Goal: Task Accomplishment & Management: Use online tool/utility

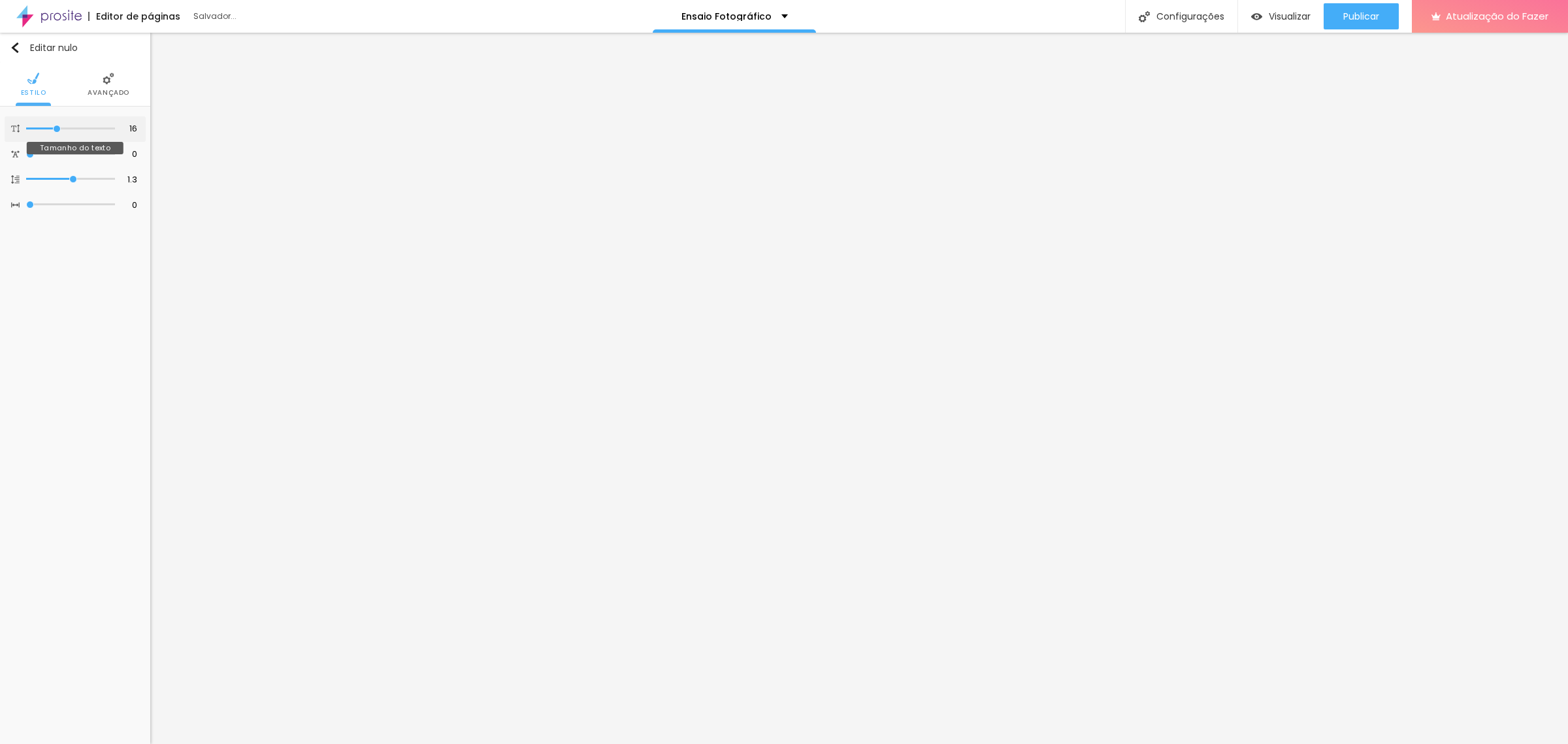
type input "17"
type input "18"
type input "19"
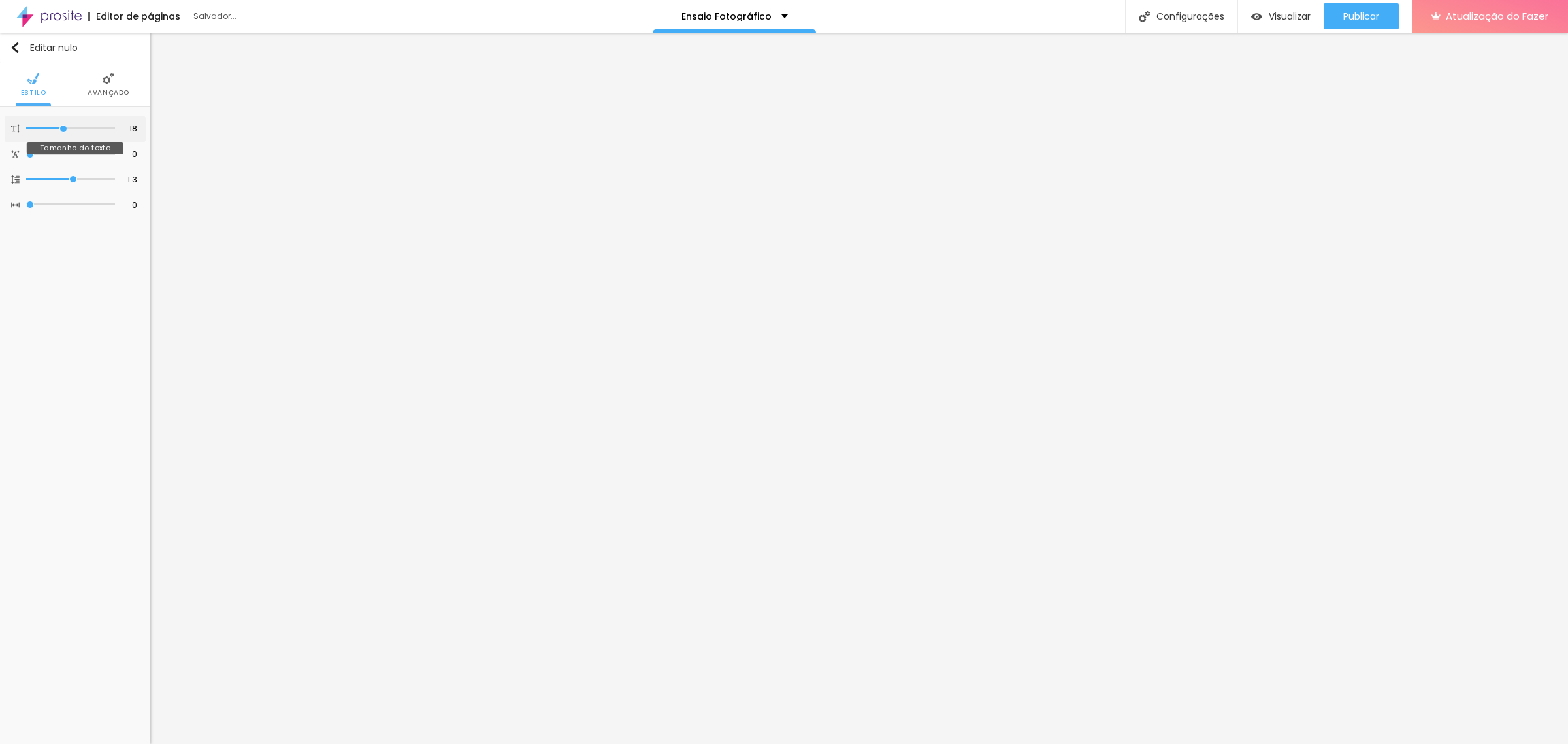
type input "19"
type input "20"
type input "21"
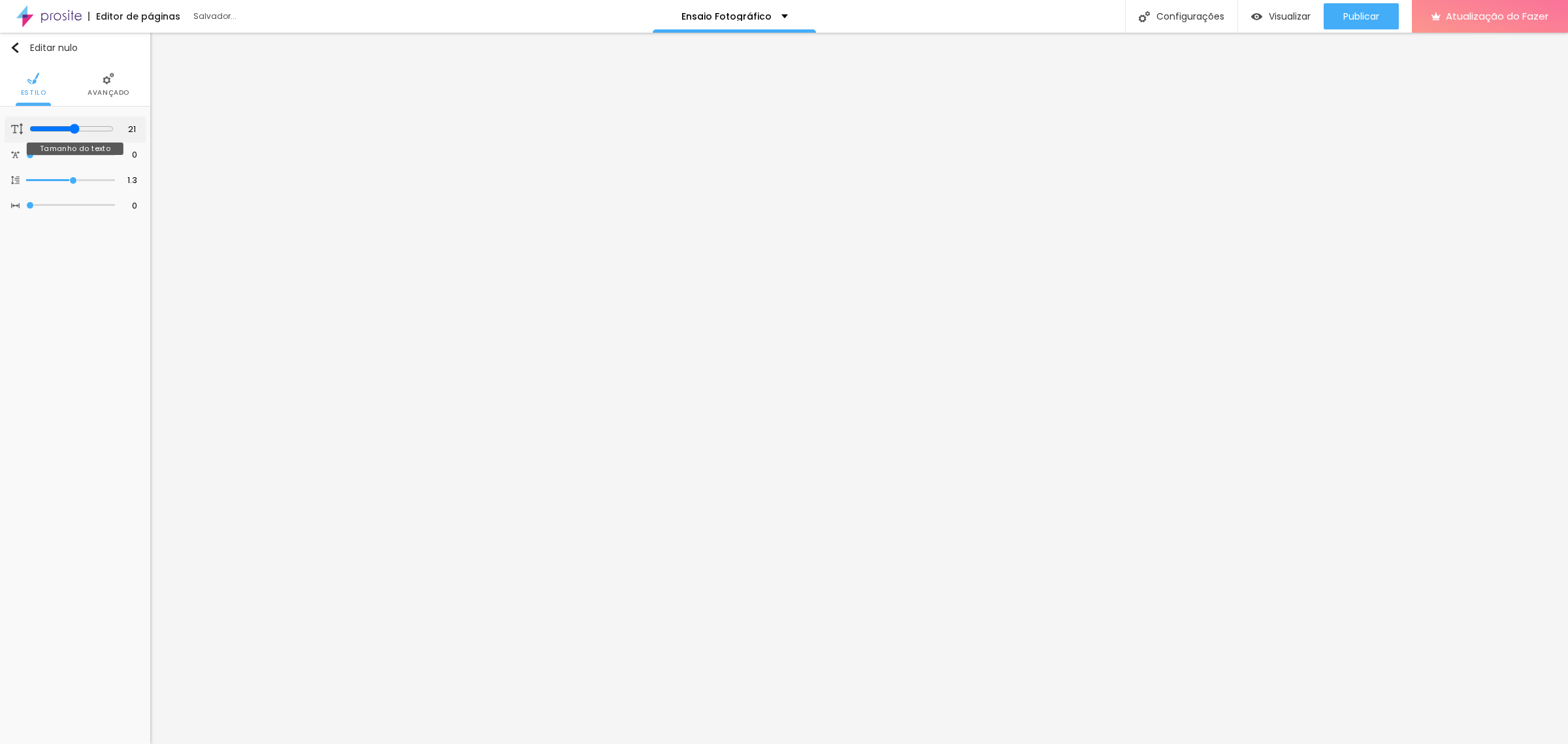
type input "22"
type input "23"
type input "24"
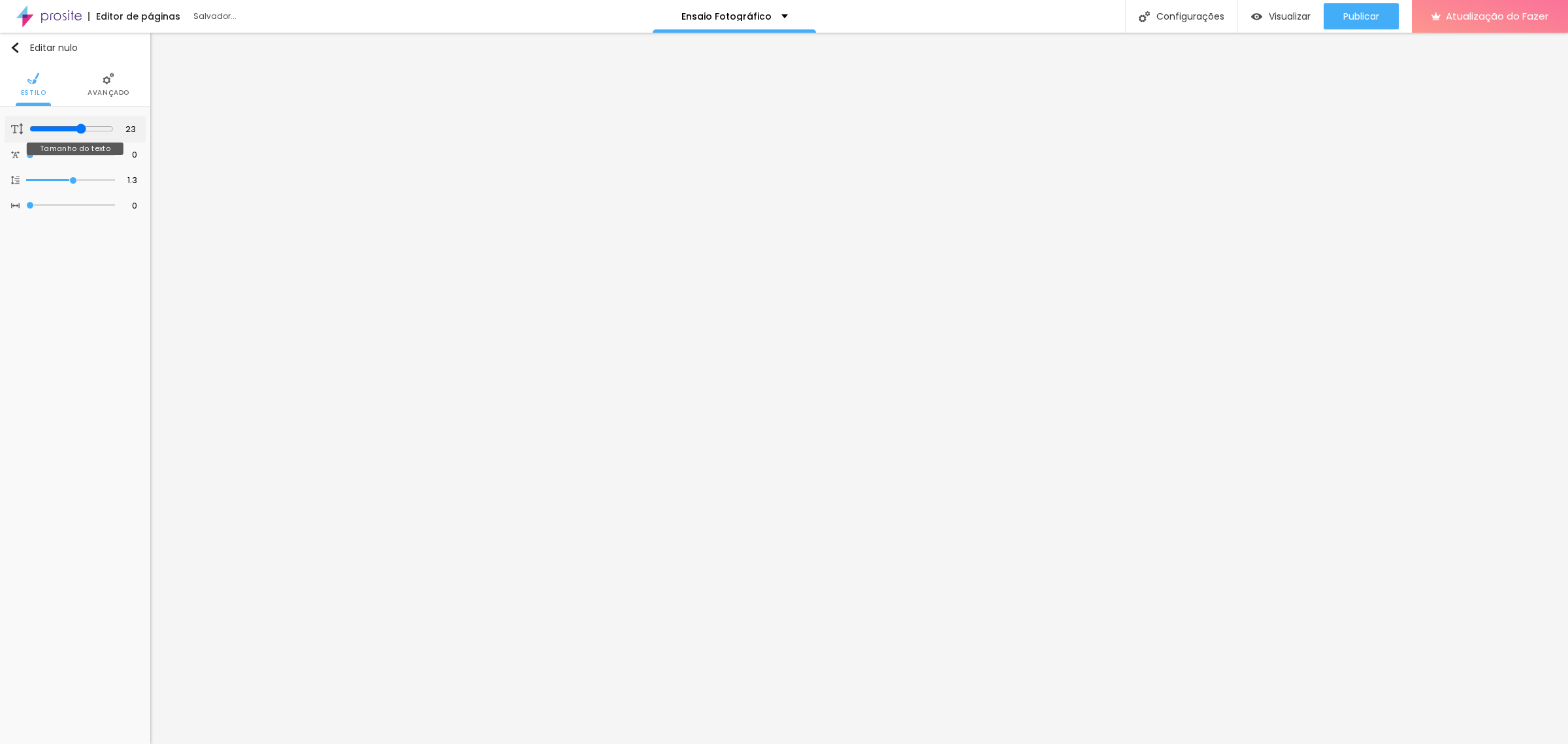
type input "24"
drag, startPoint x: 59, startPoint y: 126, endPoint x: 83, endPoint y: 128, distance: 24.1
type input "24"
click at [83, 128] on input "range" at bounding box center [71, 129] width 89 height 7
click at [66, 134] on font "Ícone de trocarte" at bounding box center [58, 129] width 69 height 11
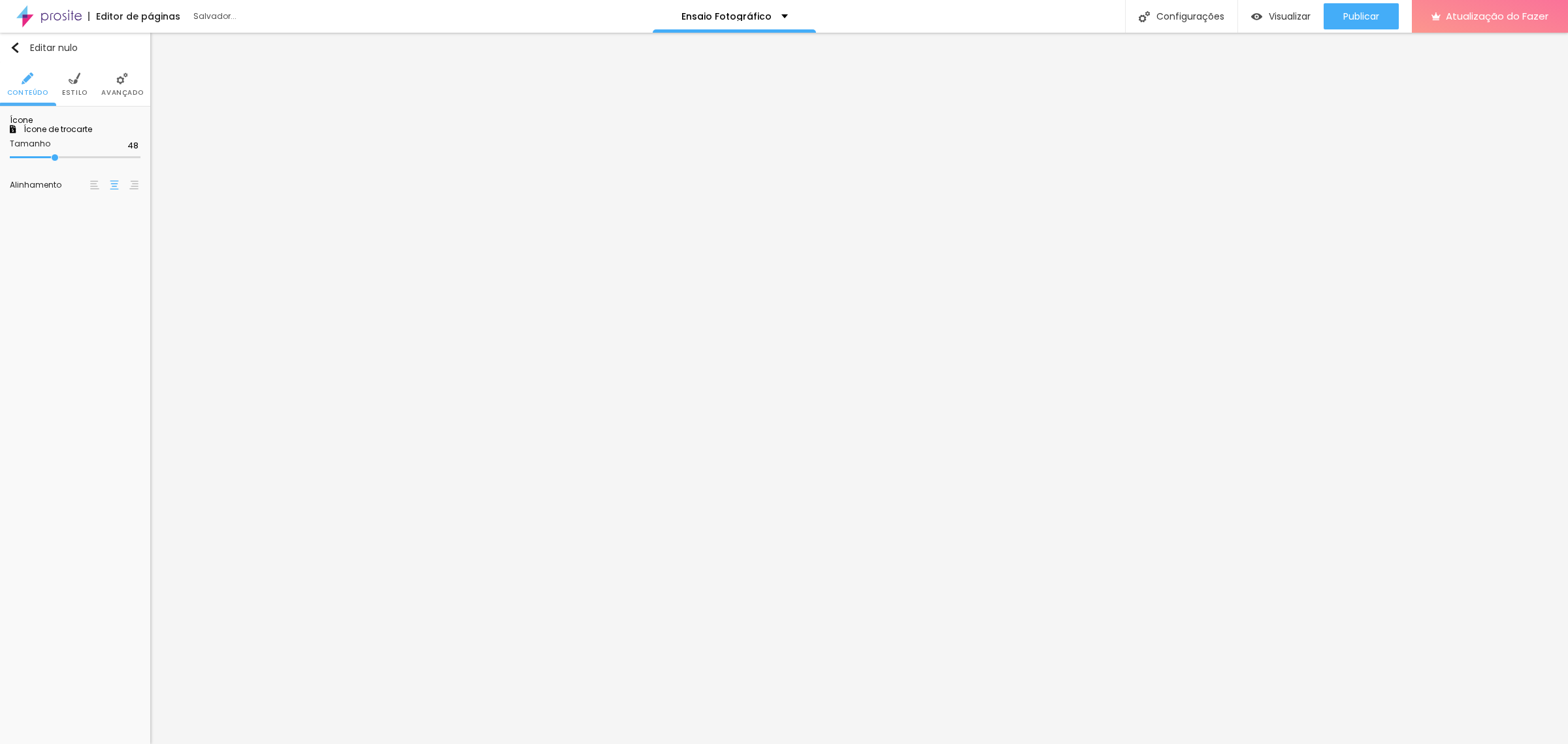
scroll to position [453, 510]
type input "r"
drag, startPoint x: 675, startPoint y: 143, endPoint x: 560, endPoint y: 138, distance: 115.1
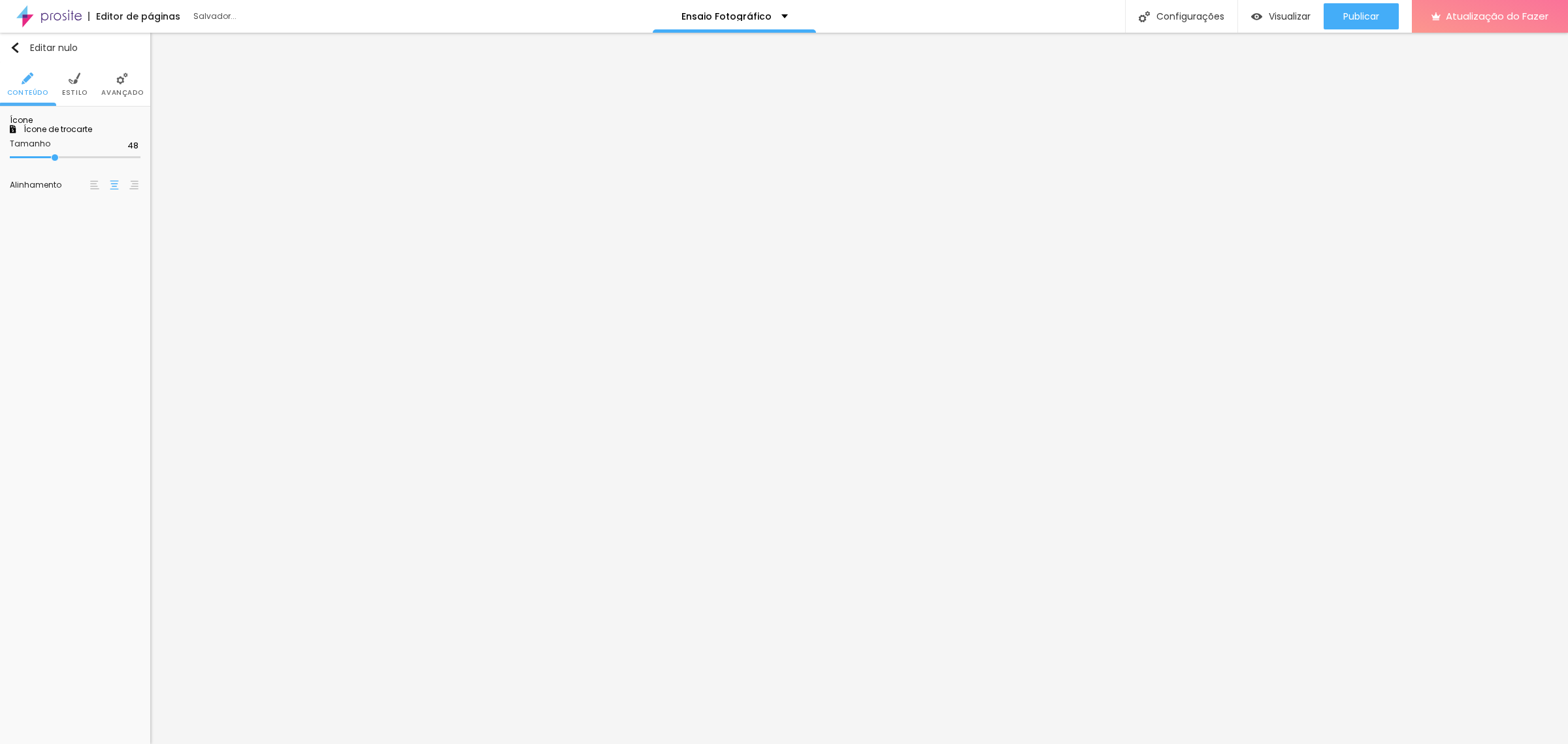
type input "express"
